Goal: Task Accomplishment & Management: Manage account settings

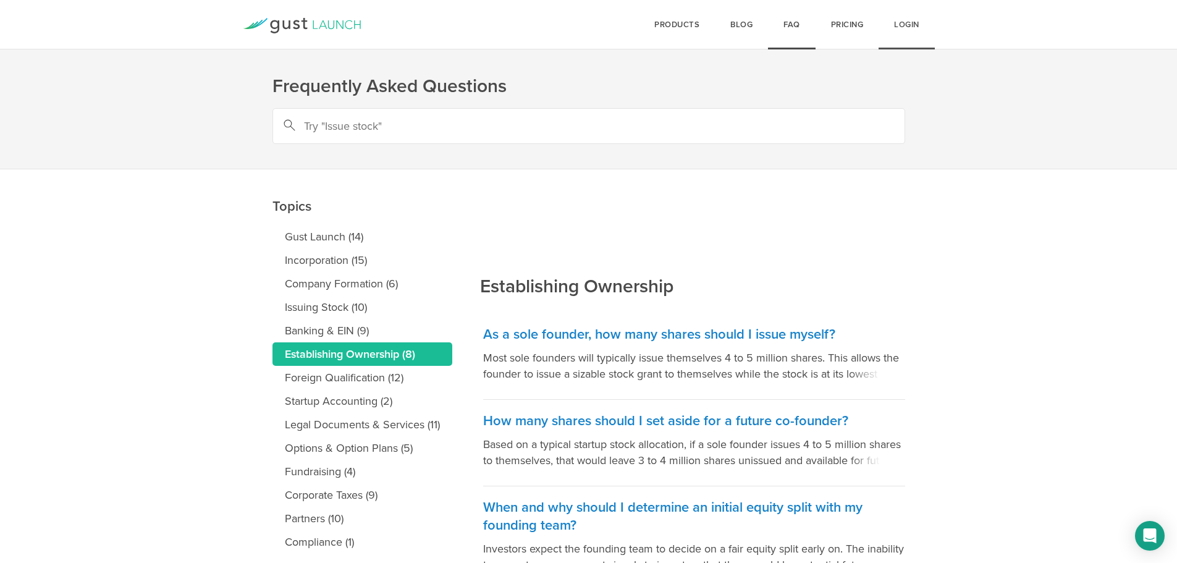
click at [902, 26] on link "Login" at bounding box center [907, 24] width 56 height 49
